Goal: Transaction & Acquisition: Obtain resource

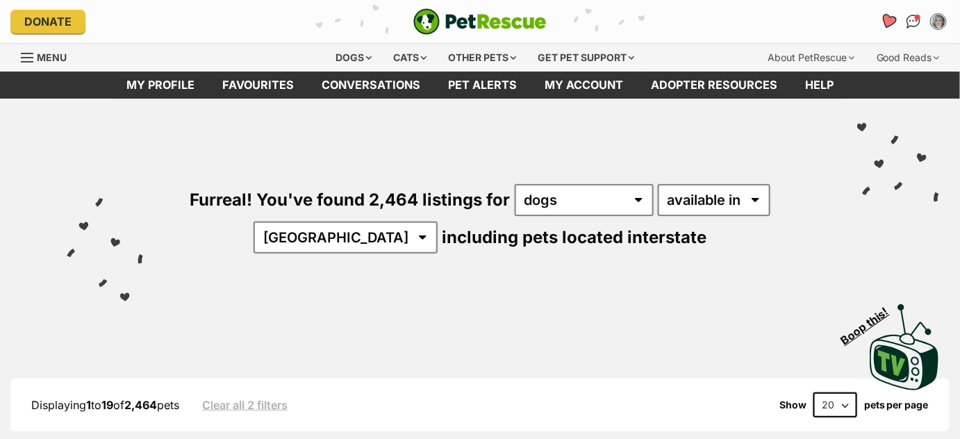
click at [889, 21] on icon "Favourites" at bounding box center [888, 21] width 17 height 16
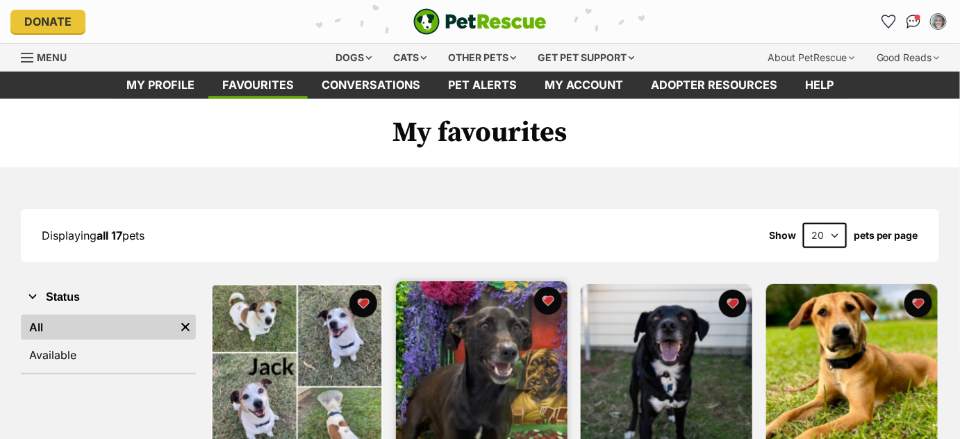
click at [500, 345] on img at bounding box center [482, 367] width 172 height 172
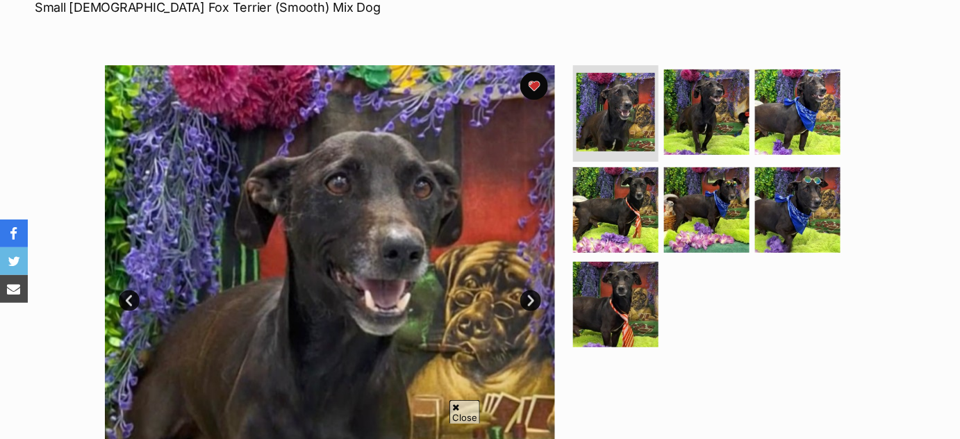
click at [531, 299] on link "Next" at bounding box center [530, 300] width 21 height 21
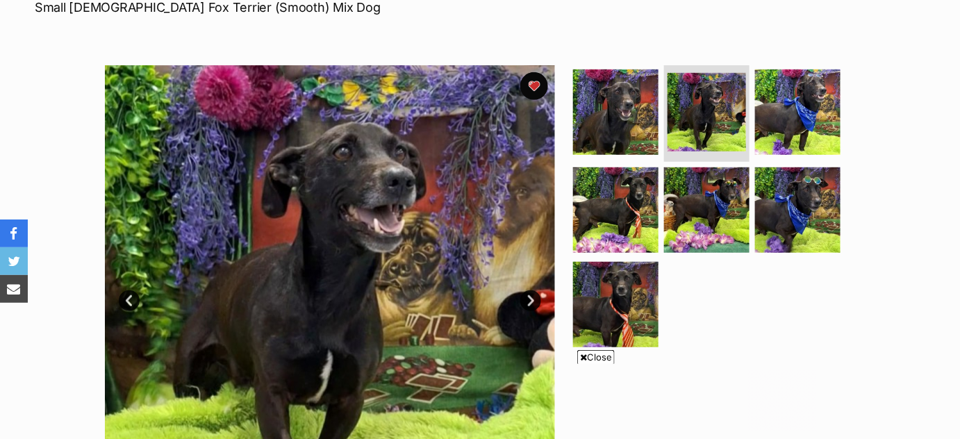
click at [531, 299] on link "Next" at bounding box center [530, 300] width 21 height 21
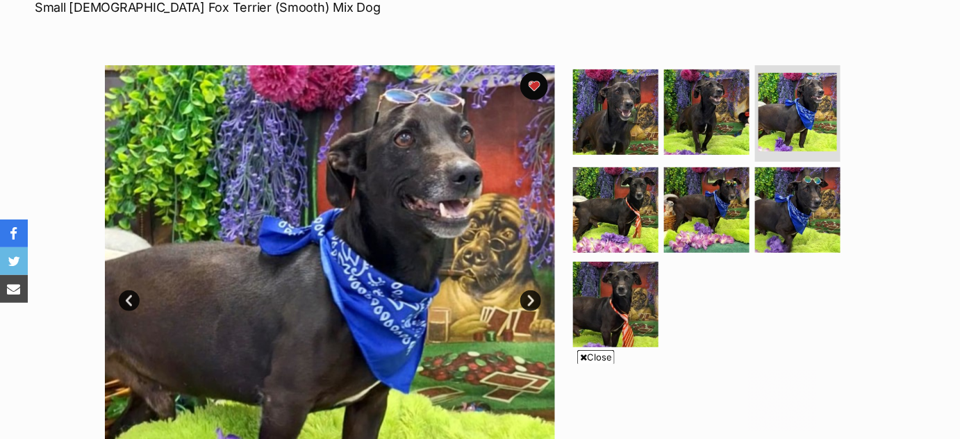
click at [531, 299] on link "Next" at bounding box center [530, 300] width 21 height 21
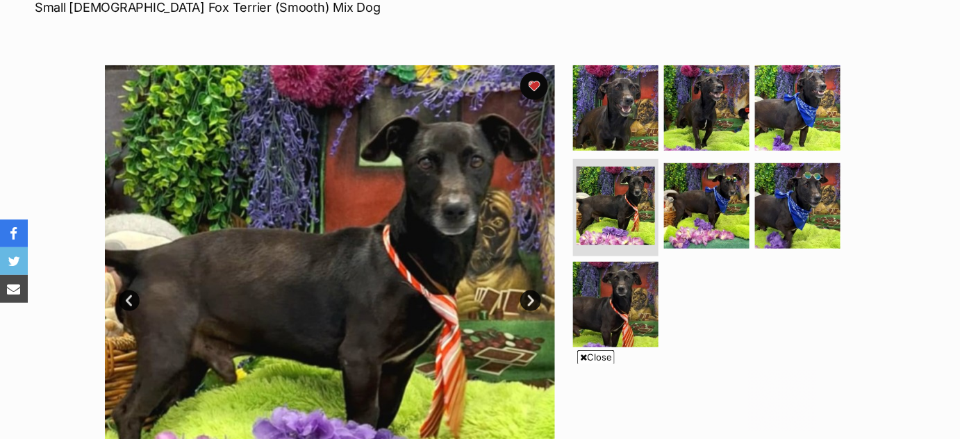
click at [531, 299] on link "Next" at bounding box center [530, 300] width 21 height 21
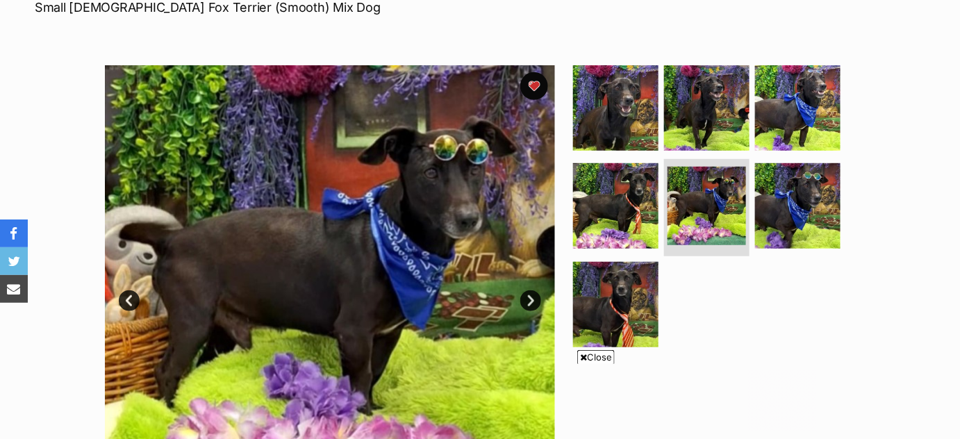
click at [531, 299] on link "Next" at bounding box center [530, 300] width 21 height 21
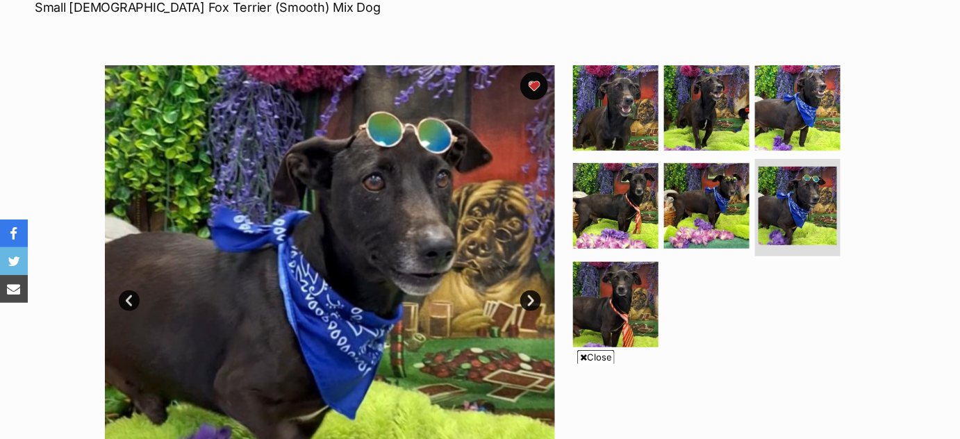
click at [531, 299] on link "Next" at bounding box center [530, 300] width 21 height 21
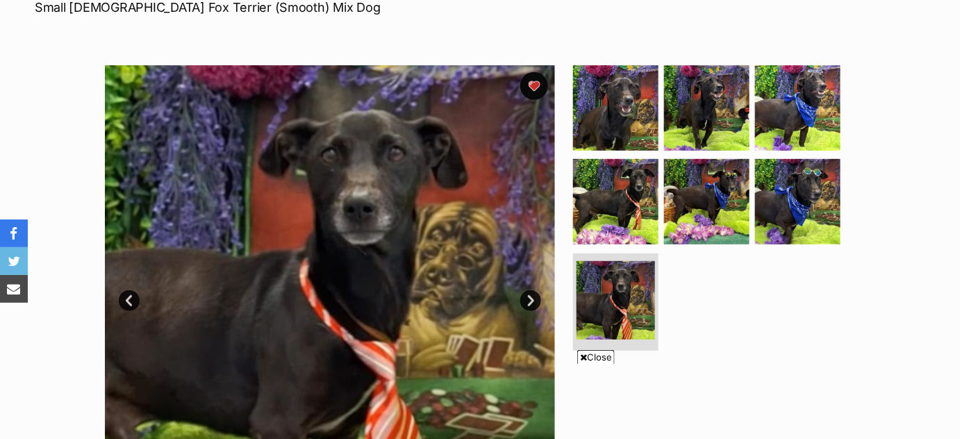
click at [531, 299] on link "Next" at bounding box center [530, 300] width 21 height 21
